Goal: Find contact information: Find contact information

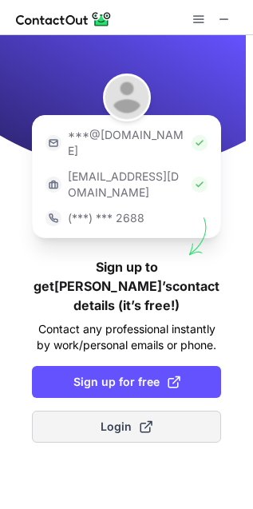
click at [62, 411] on button "Login" at bounding box center [126, 427] width 189 height 32
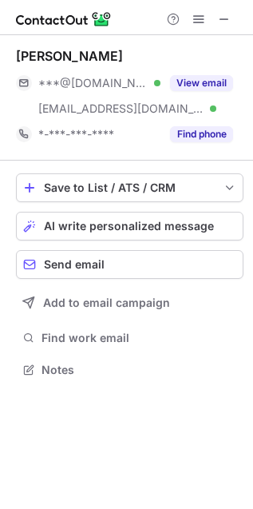
scroll to position [359, 253]
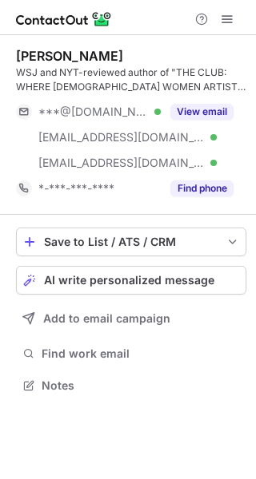
scroll to position [375, 256]
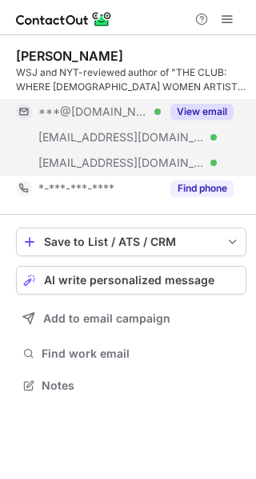
click at [197, 105] on button "View email" at bounding box center [201, 112] width 63 height 16
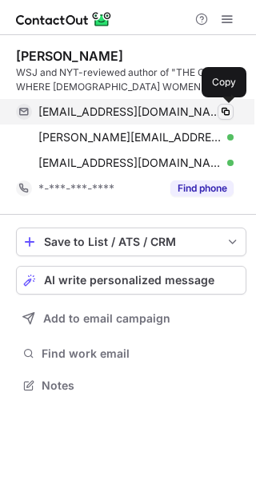
click at [226, 112] on span at bounding box center [225, 111] width 13 height 13
